Goal: Find specific page/section: Find specific page/section

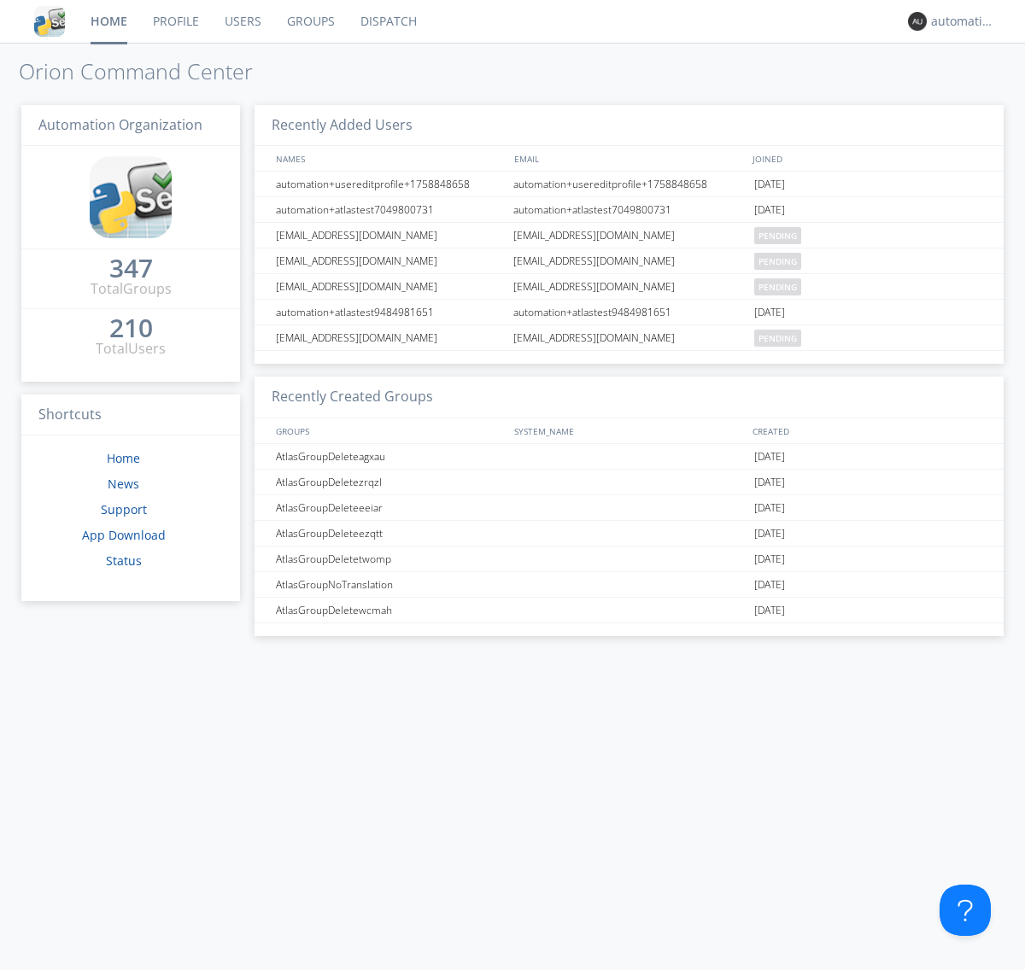
click at [387, 21] on link "Dispatch" at bounding box center [389, 21] width 82 height 43
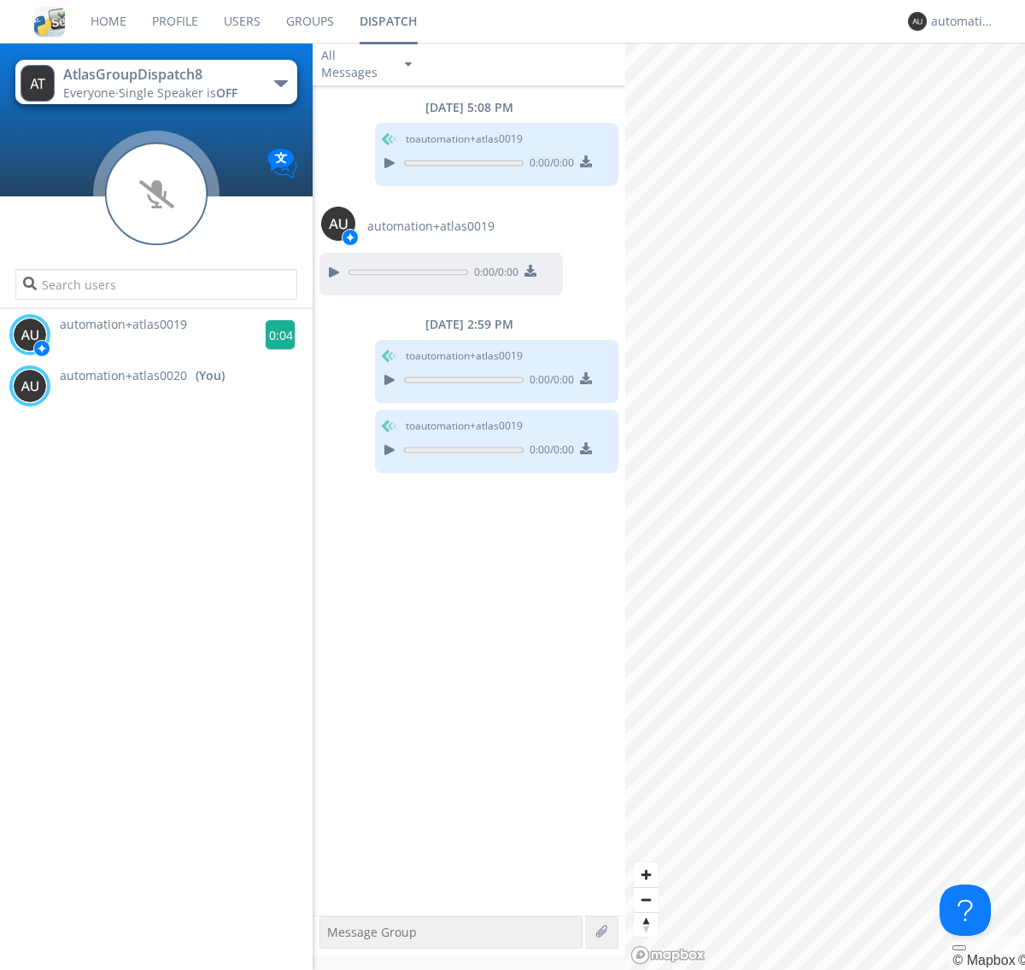
click at [273, 335] on g at bounding box center [281, 335] width 30 height 30
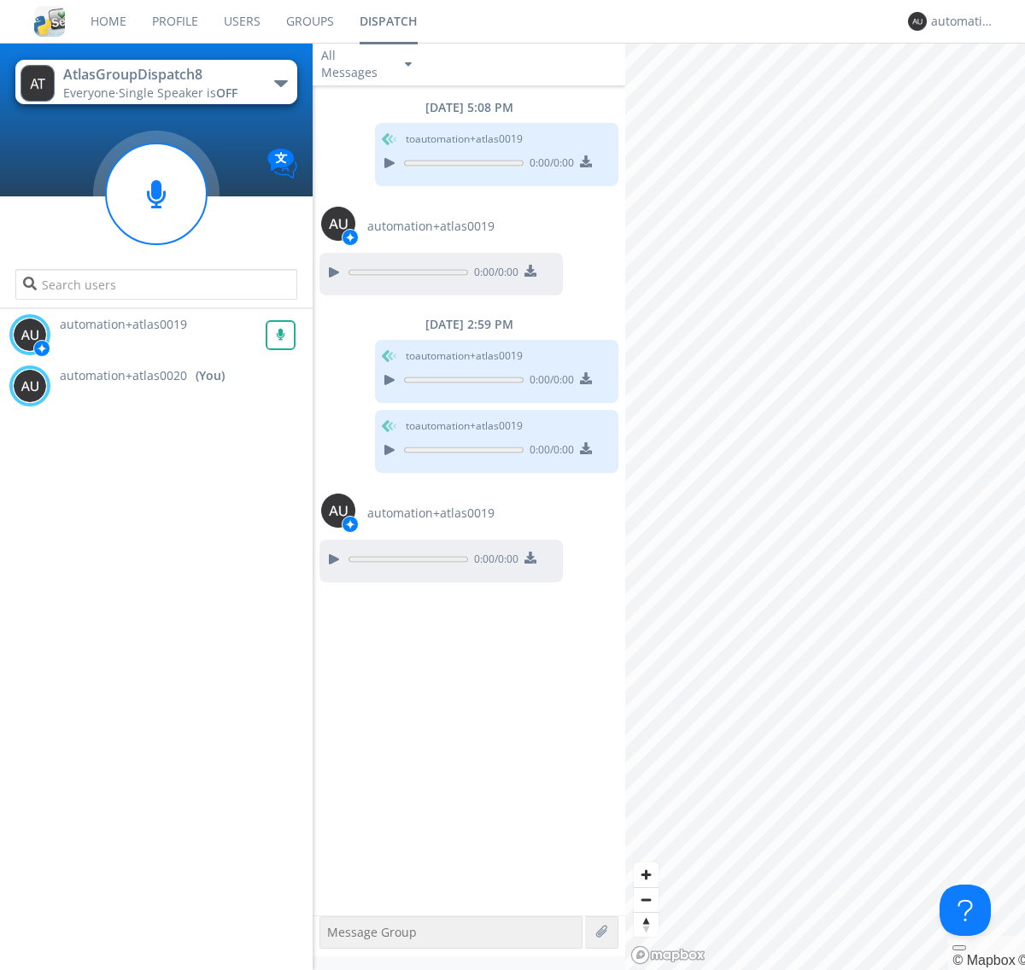
click at [368, 64] on div "All Messages" at bounding box center [355, 64] width 85 height 38
click at [368, 128] on div "Direct Only" at bounding box center [368, 128] width 111 height 29
click at [368, 64] on div "All Messages" at bounding box center [355, 64] width 85 height 38
click at [368, 157] on div "Group Only" at bounding box center [368, 157] width 111 height 29
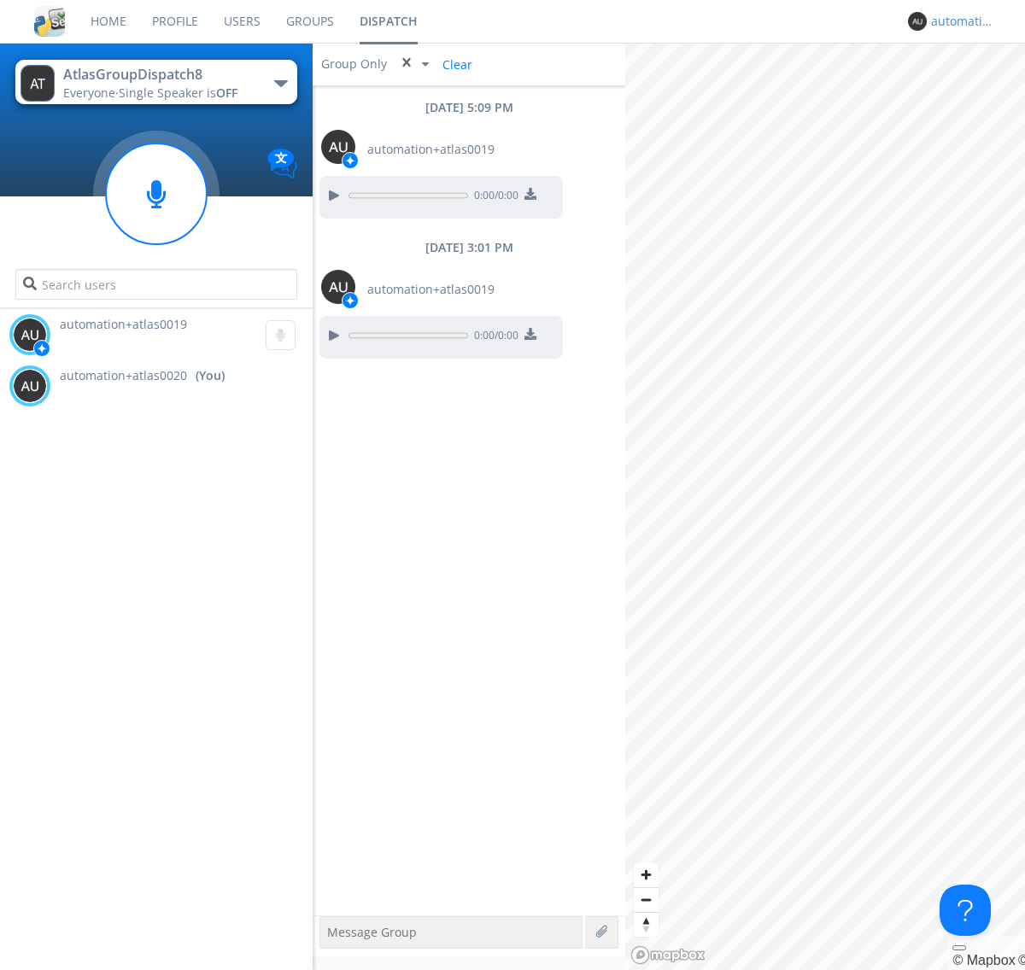
click at [958, 21] on div "automation+atlas0020" at bounding box center [963, 21] width 64 height 17
